Goal: Information Seeking & Learning: Check status

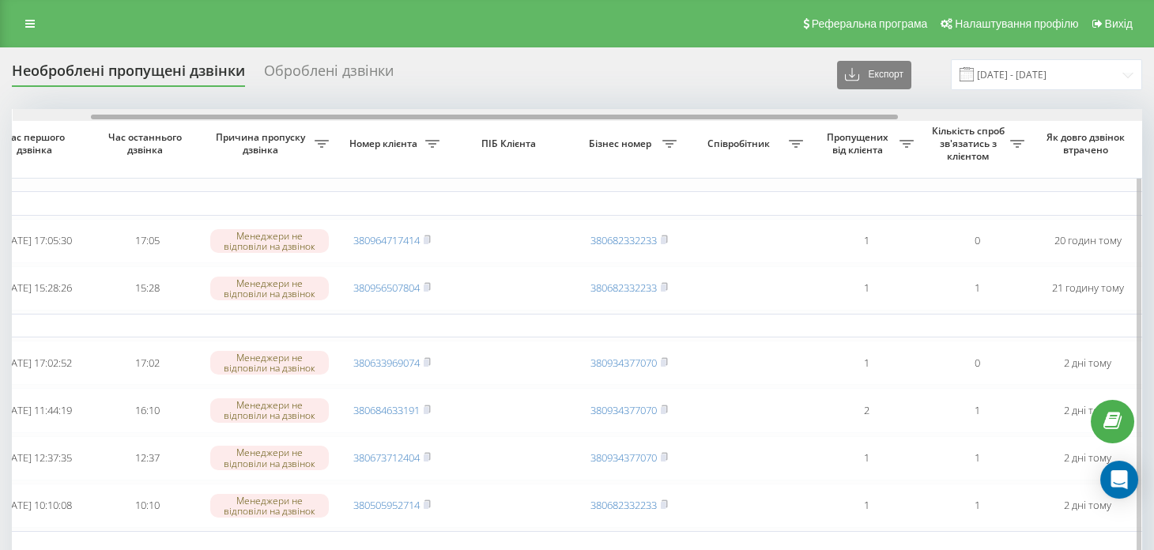
scroll to position [0, 104]
drag, startPoint x: 437, startPoint y: 117, endPoint x: 512, endPoint y: 135, distance: 77.2
click at [512, 135] on div "Обрати всі Час першого дзвінка Час останнього дзвінка Причина пропуску дзвінка …" at bounding box center [577, 456] width 1130 height 695
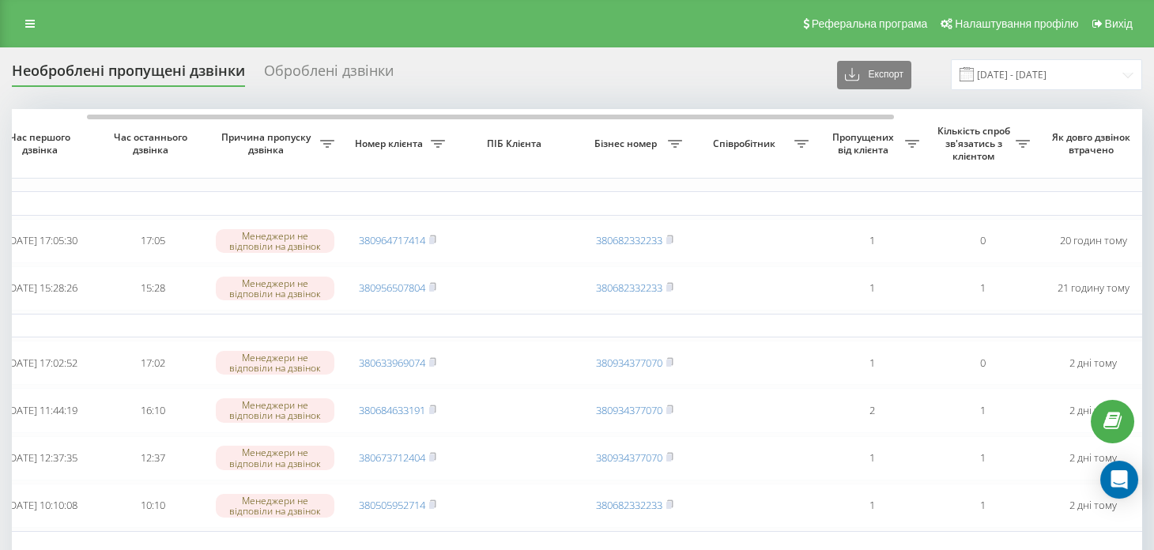
click at [284, 77] on div "Оброблені дзвінки" at bounding box center [329, 74] width 130 height 24
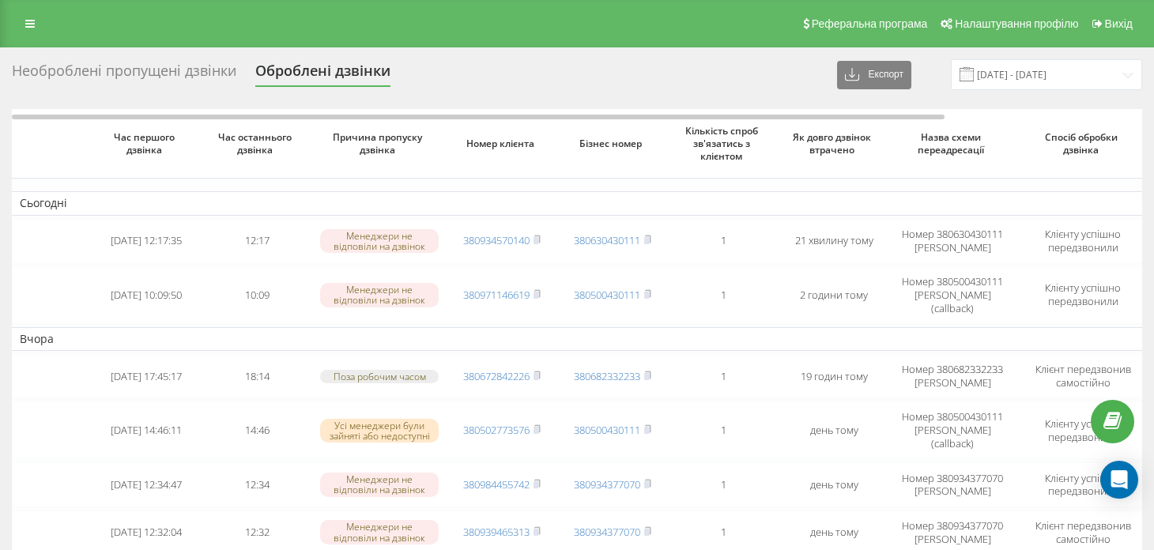
click at [126, 67] on div "Необроблені пропущені дзвінки" at bounding box center [124, 74] width 224 height 24
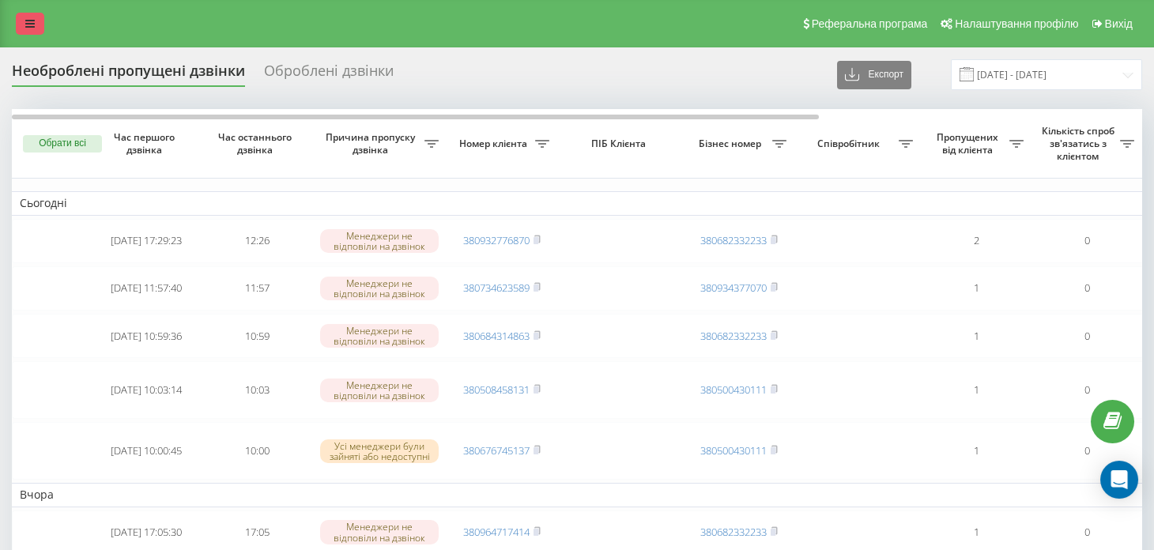
click at [25, 20] on icon at bounding box center [29, 23] width 9 height 11
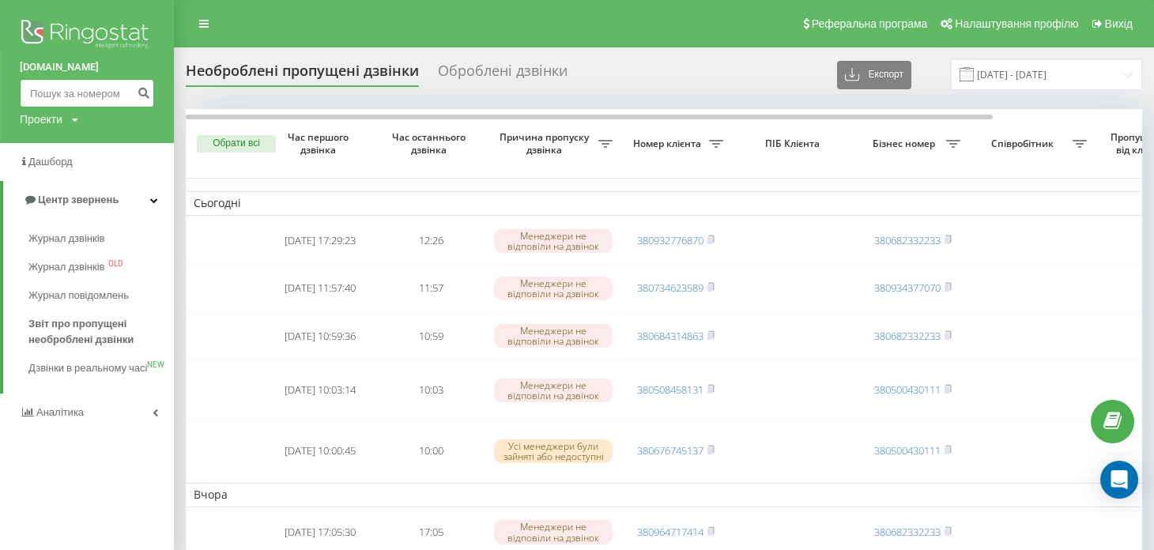
click at [70, 92] on input at bounding box center [87, 93] width 134 height 28
paste input "380675793875"
type input "380675793875"
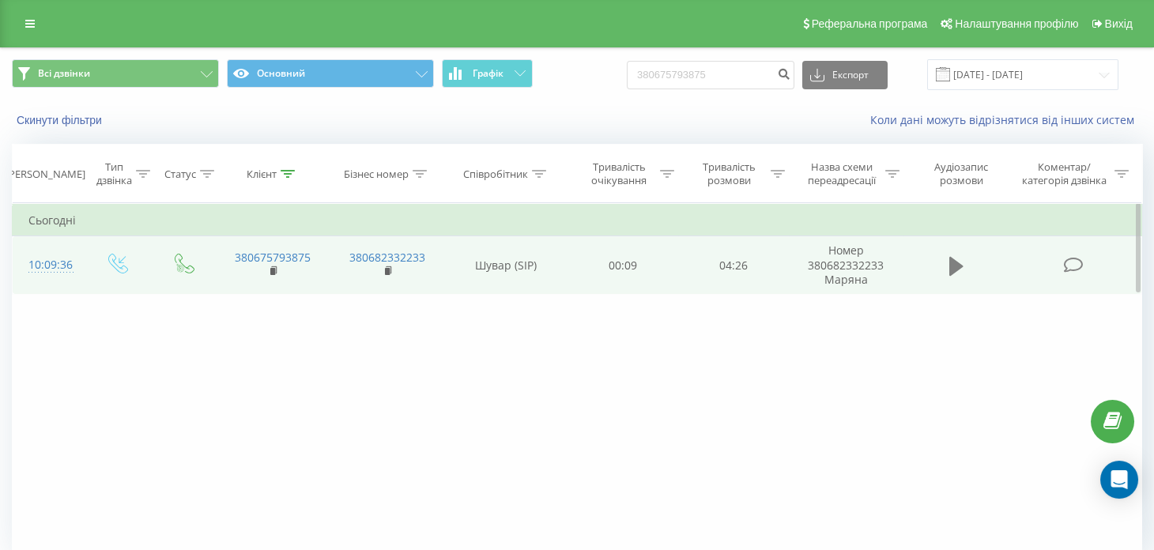
click at [950, 268] on icon at bounding box center [956, 265] width 14 height 19
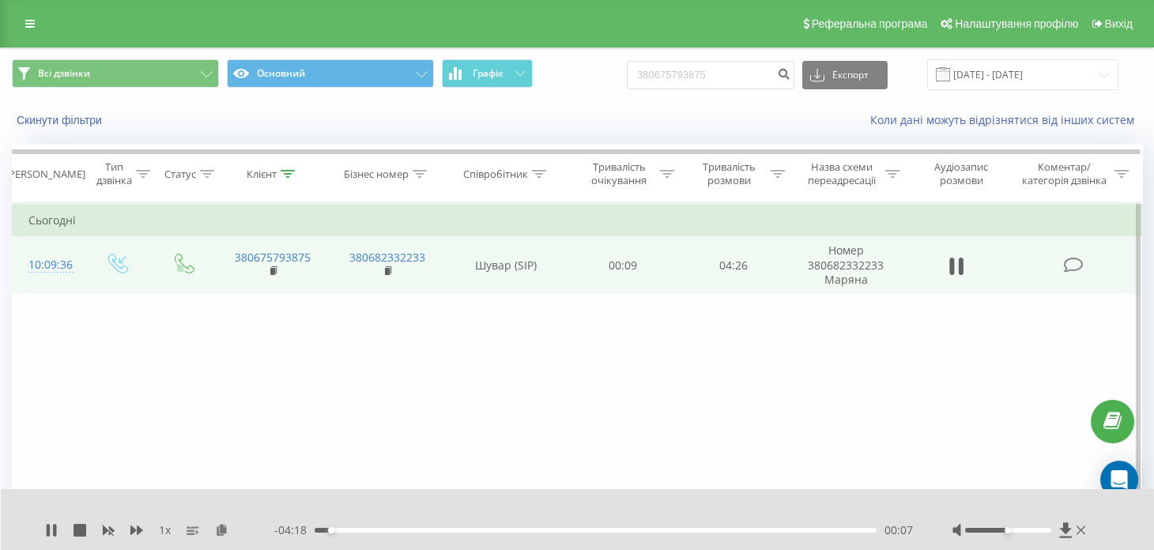
click at [1020, 526] on div at bounding box center [1020, 530] width 137 height 16
click at [1020, 533] on div at bounding box center [1020, 530] width 137 height 16
drag, startPoint x: 1008, startPoint y: 530, endPoint x: 1020, endPoint y: 530, distance: 11.9
click at [1020, 530] on div at bounding box center [1008, 530] width 86 height 5
click at [457, 529] on div "00:11" at bounding box center [596, 530] width 562 height 5
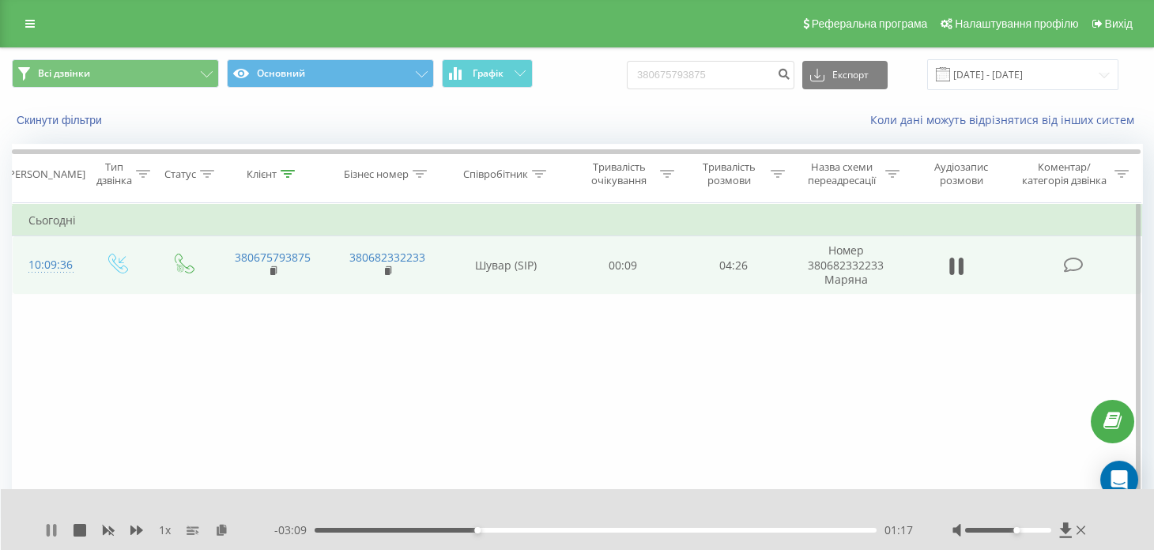
click at [47, 530] on icon at bounding box center [48, 530] width 3 height 13
click at [273, 268] on rect at bounding box center [272, 271] width 5 height 7
